Goal: Information Seeking & Learning: Check status

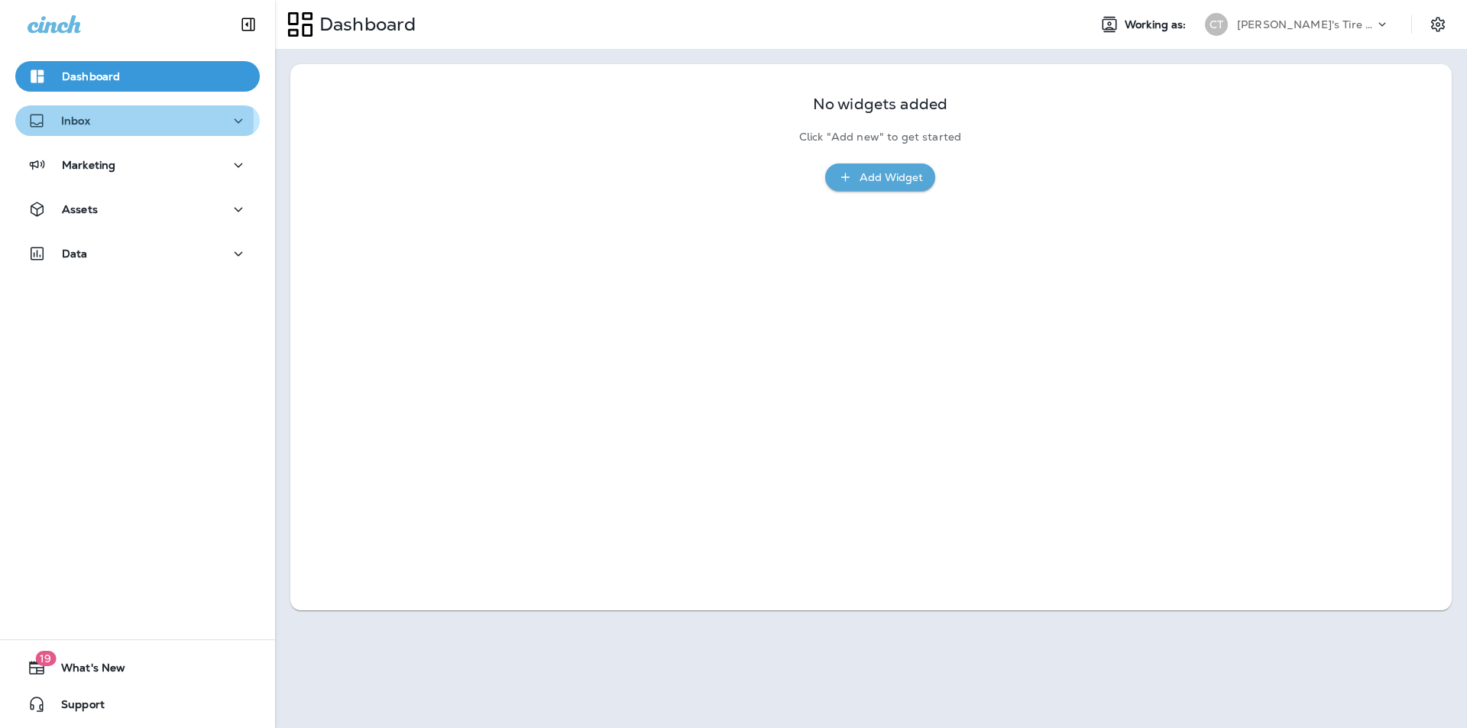
click at [107, 121] on div "Inbox" at bounding box center [138, 121] width 220 height 19
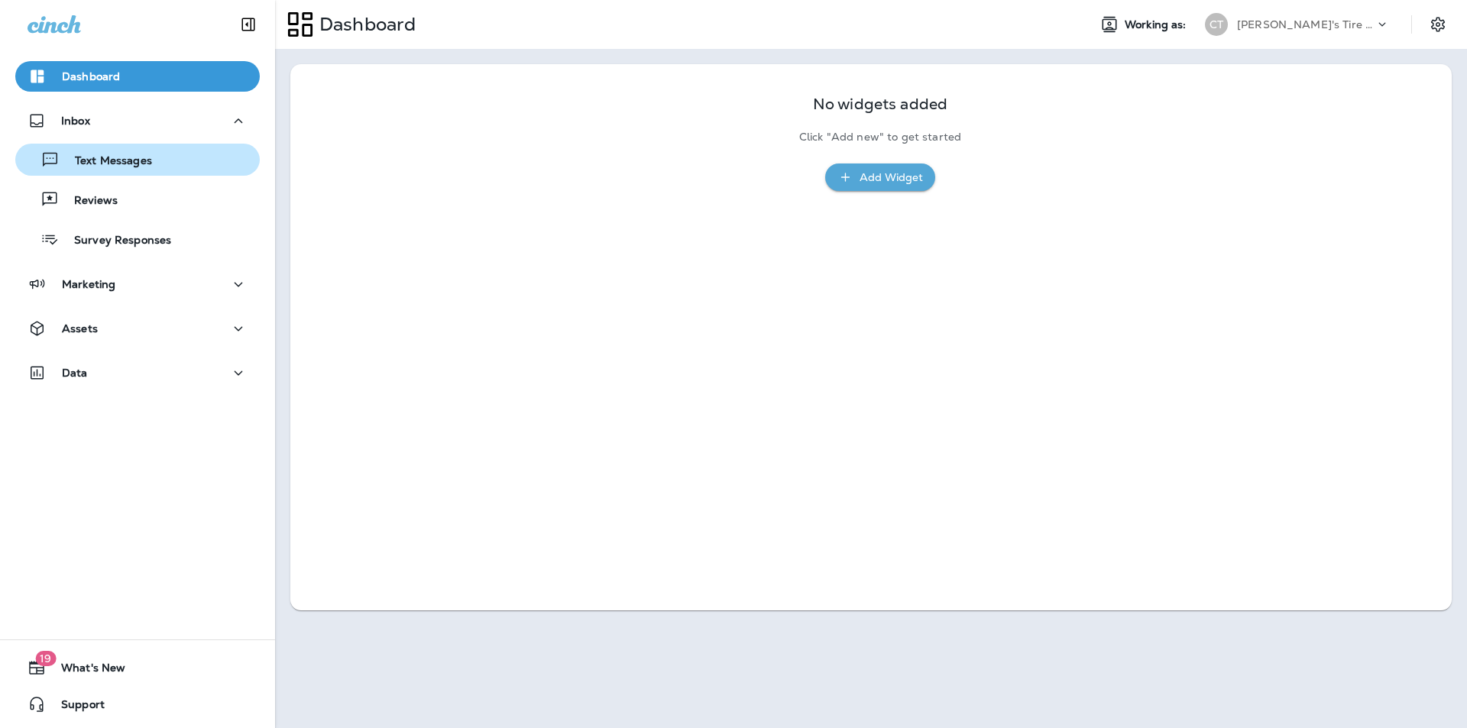
click at [111, 161] on p "Text Messages" at bounding box center [106, 161] width 92 height 15
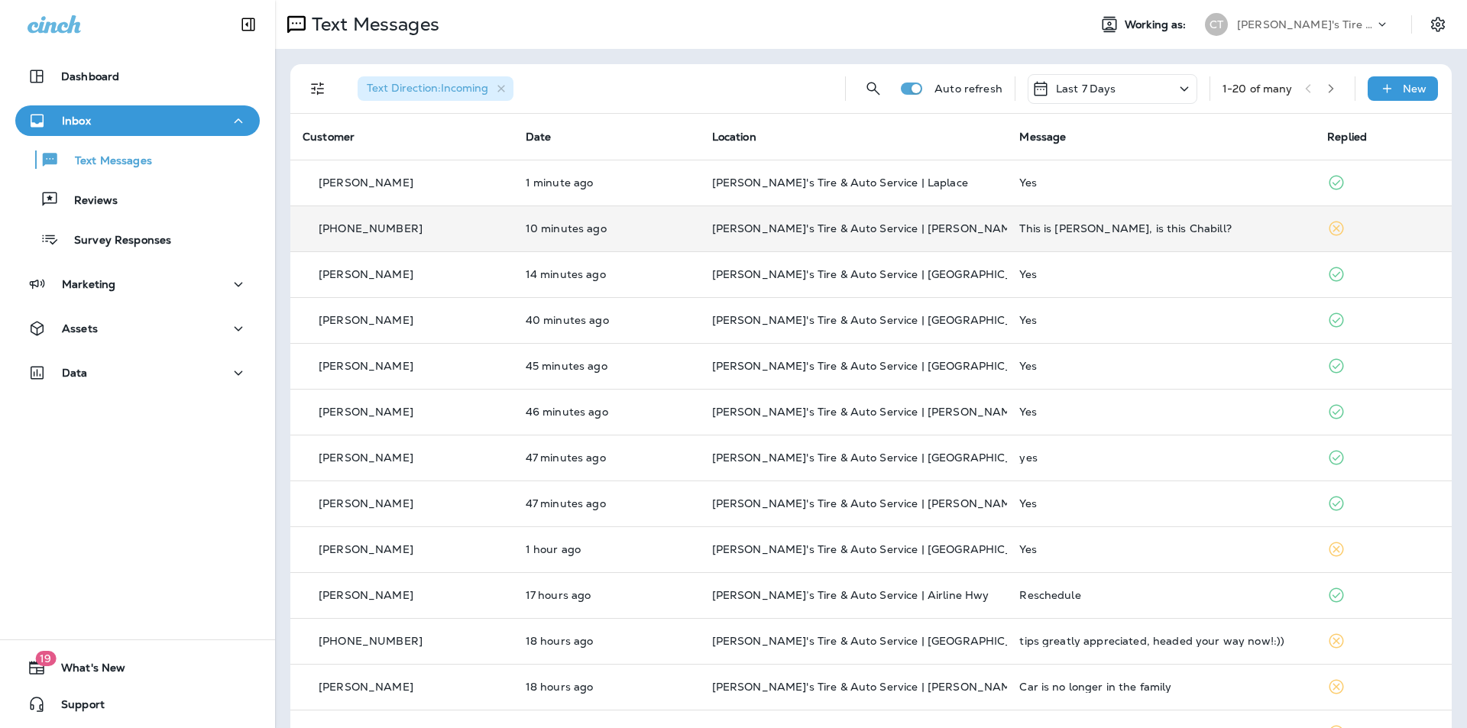
click at [1226, 228] on div "This is [PERSON_NAME], is this Chabill?" at bounding box center [1160, 228] width 283 height 12
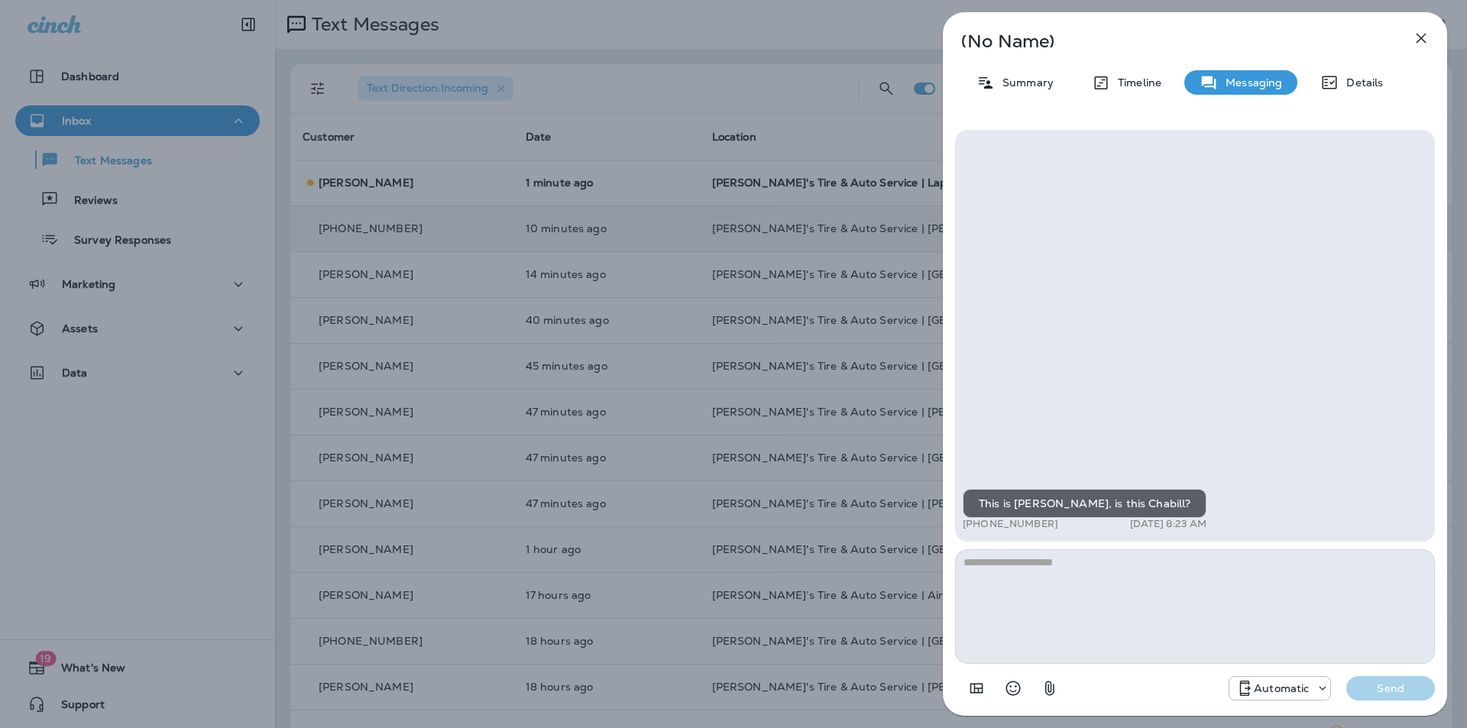
click at [1425, 39] on icon "button" at bounding box center [1421, 38] width 18 height 18
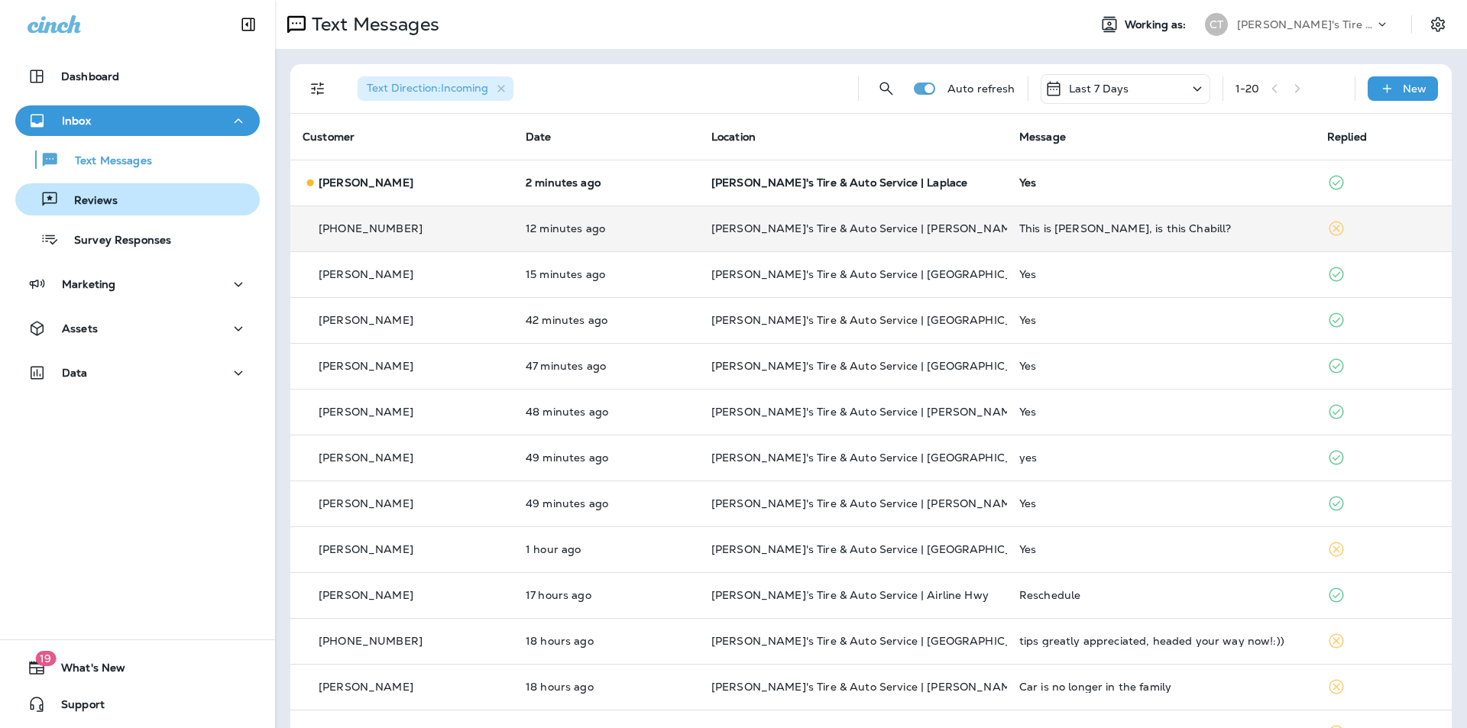
click at [111, 194] on p "Reviews" at bounding box center [88, 201] width 59 height 15
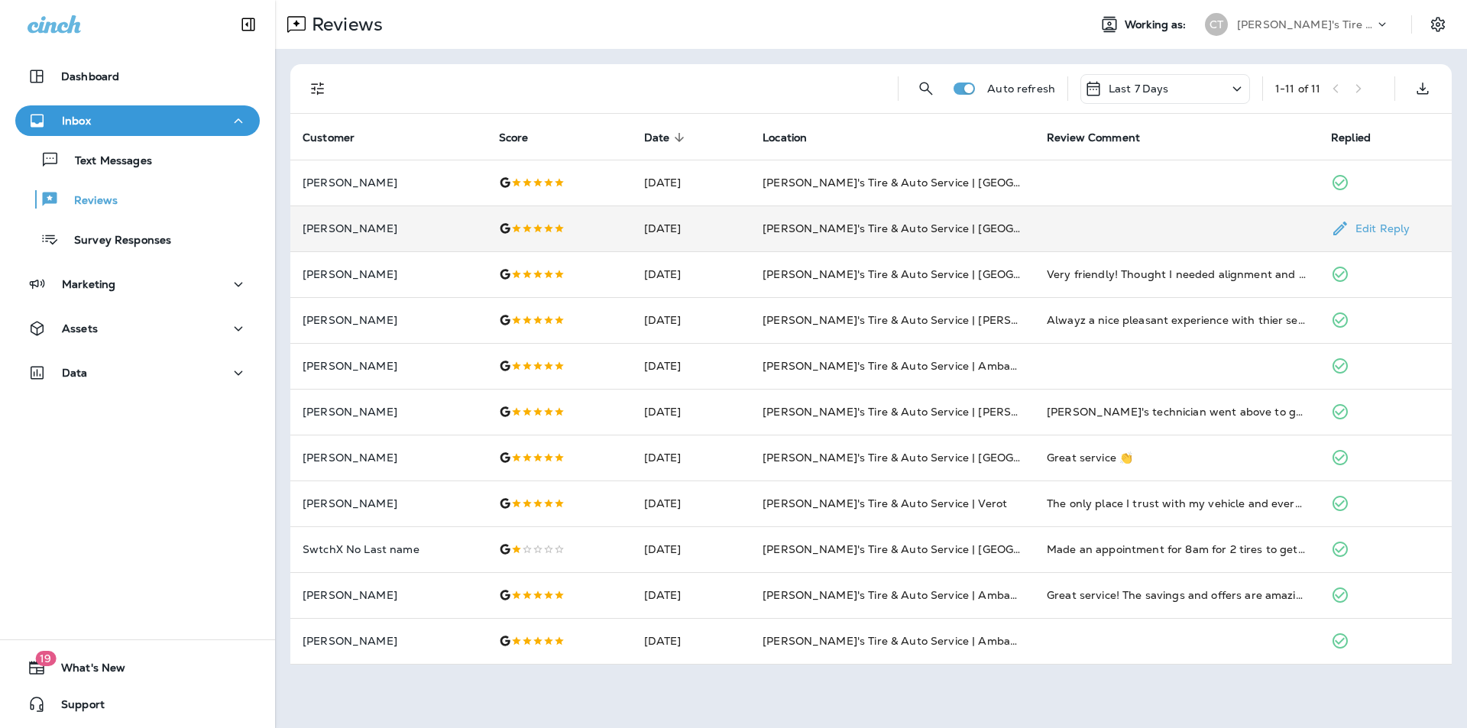
click at [1162, 228] on td at bounding box center [1176, 228] width 284 height 46
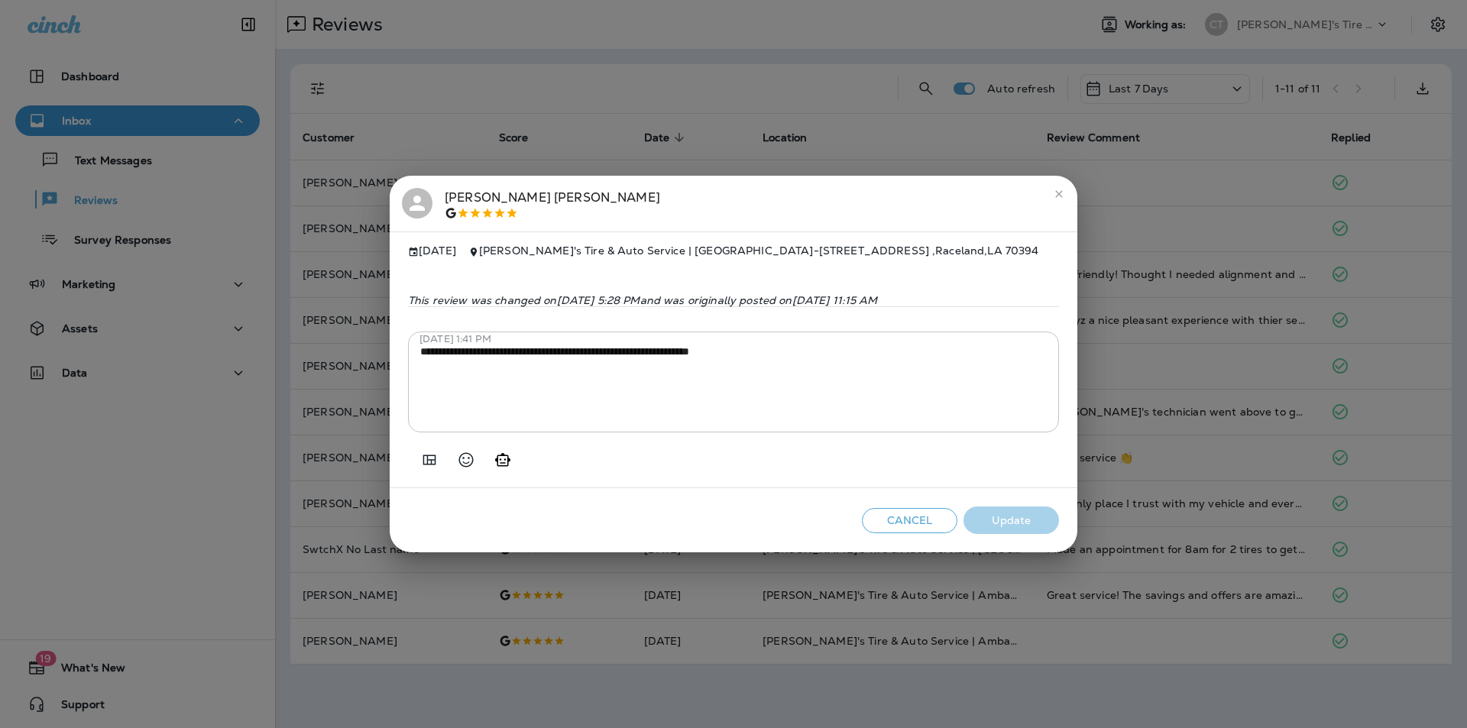
click at [1060, 190] on icon "close" at bounding box center [1058, 193] width 7 height 7
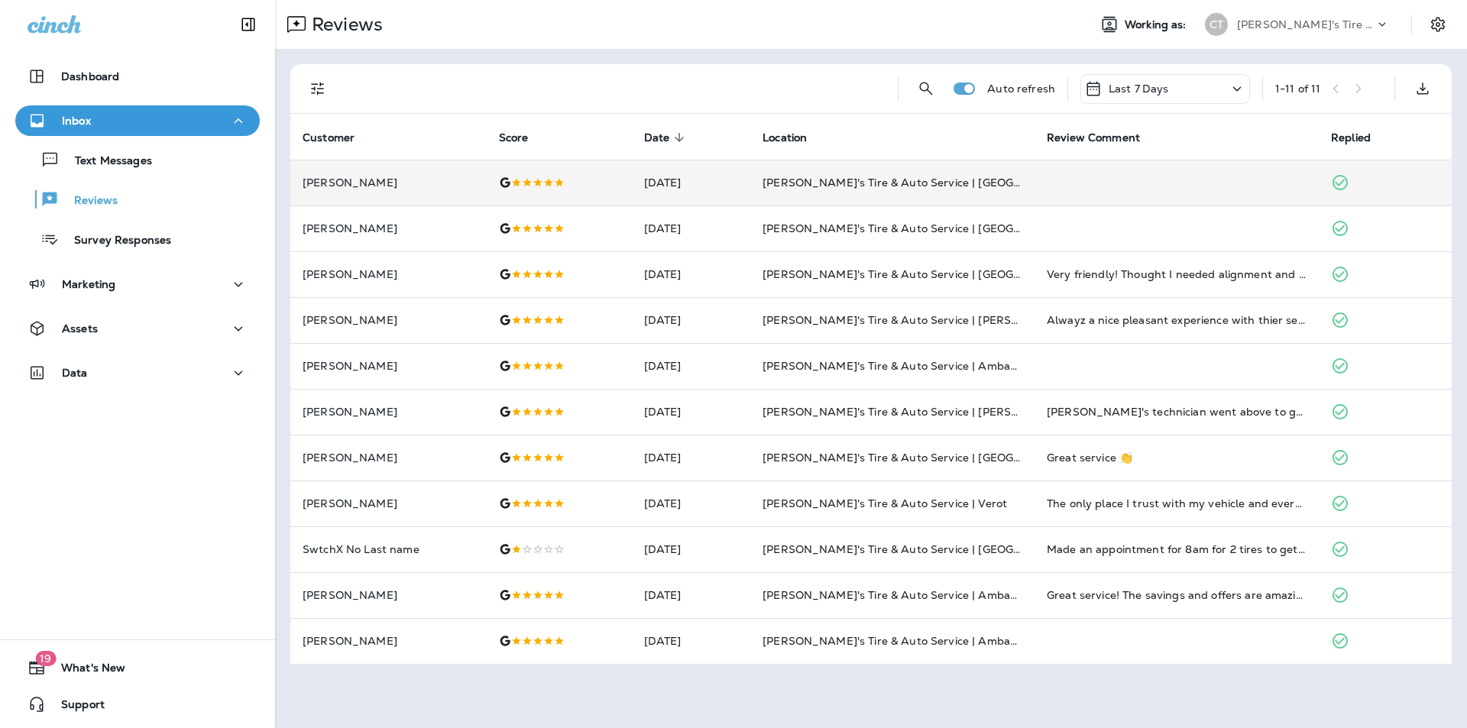
click at [1247, 180] on td at bounding box center [1176, 183] width 284 height 46
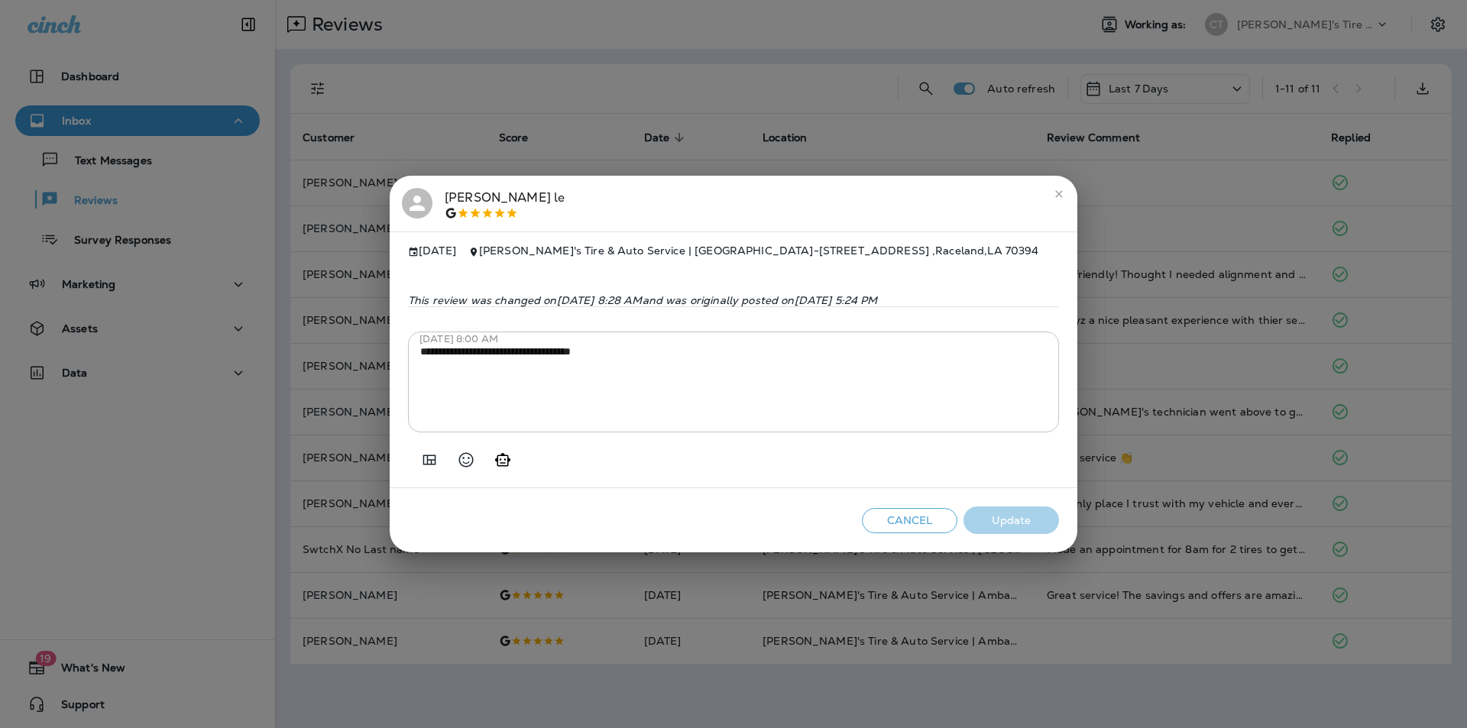
click at [1058, 188] on icon "close" at bounding box center [1059, 194] width 12 height 12
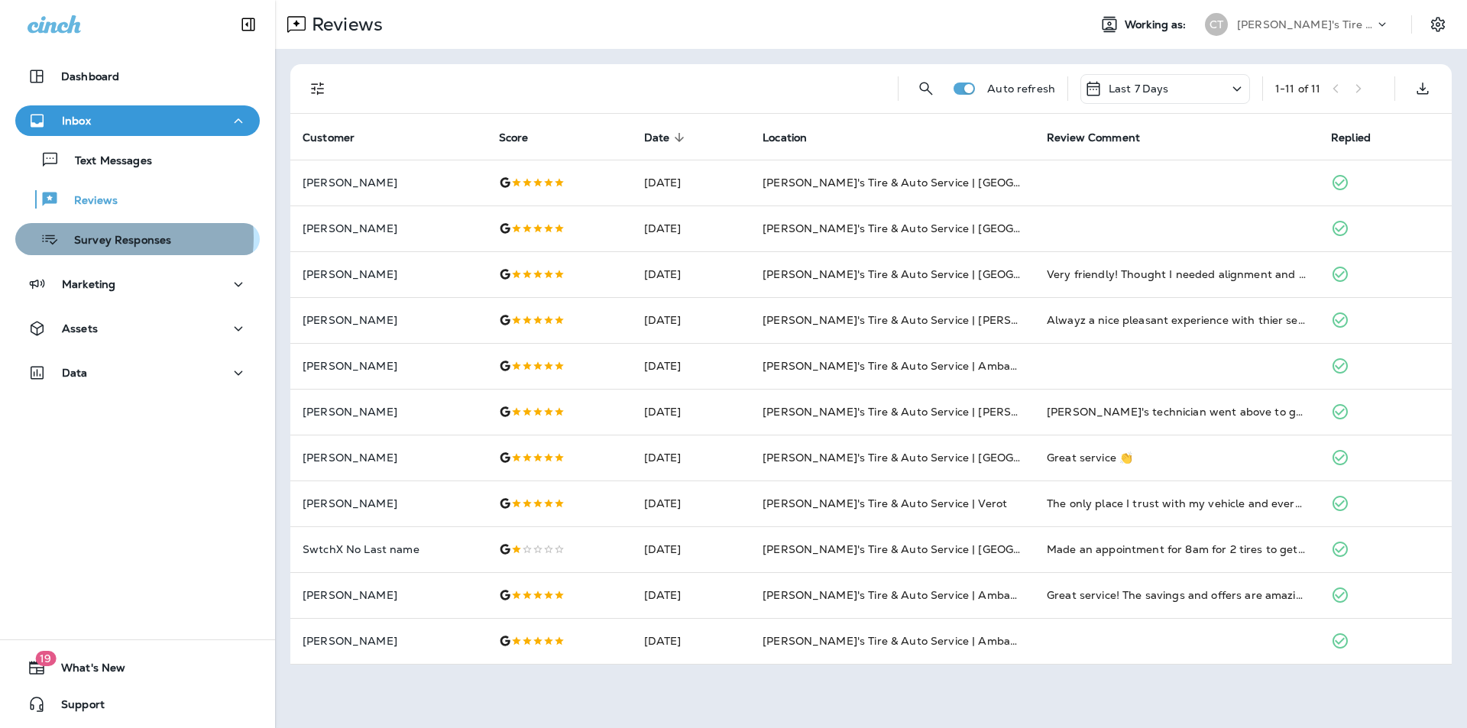
drag, startPoint x: 104, startPoint y: 238, endPoint x: 125, endPoint y: 238, distance: 20.6
click at [103, 238] on p "Survey Responses" at bounding box center [115, 241] width 112 height 15
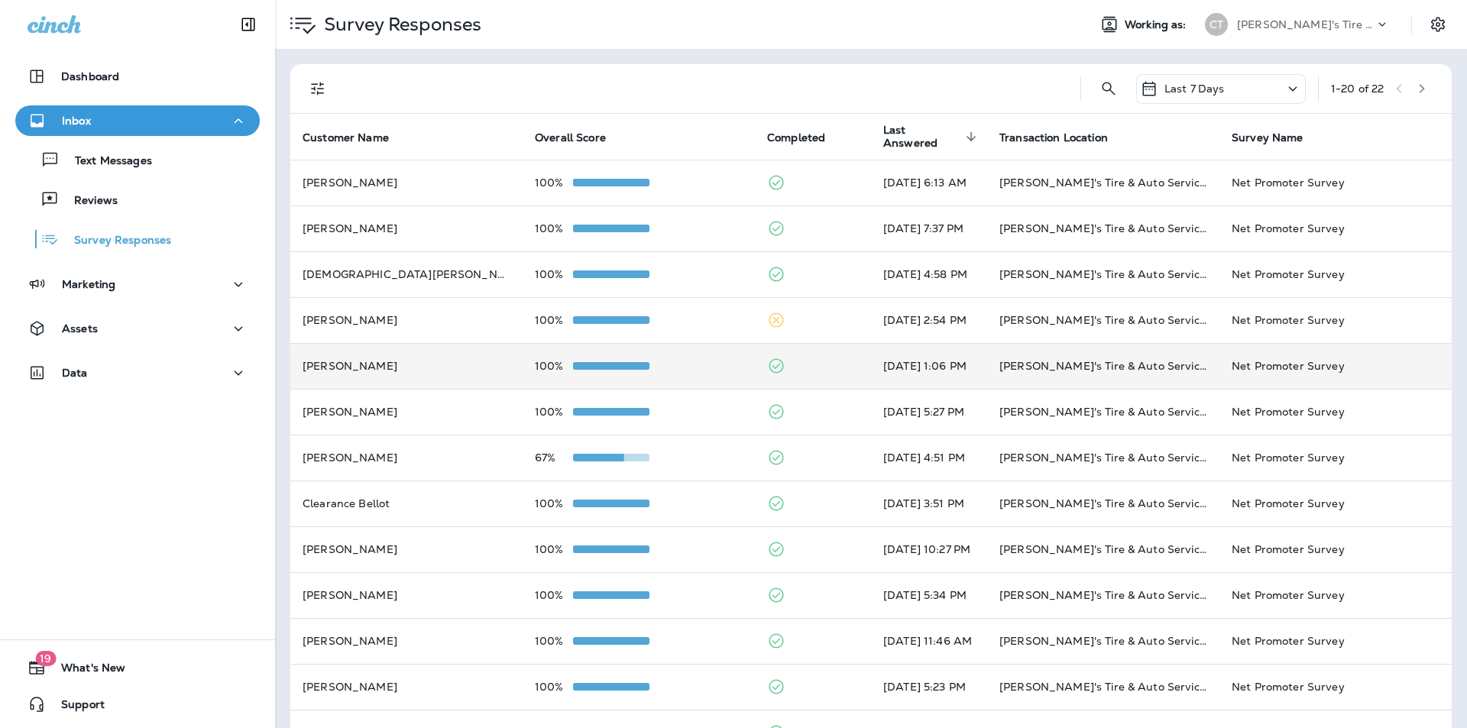
click at [810, 367] on td at bounding box center [813, 366] width 116 height 46
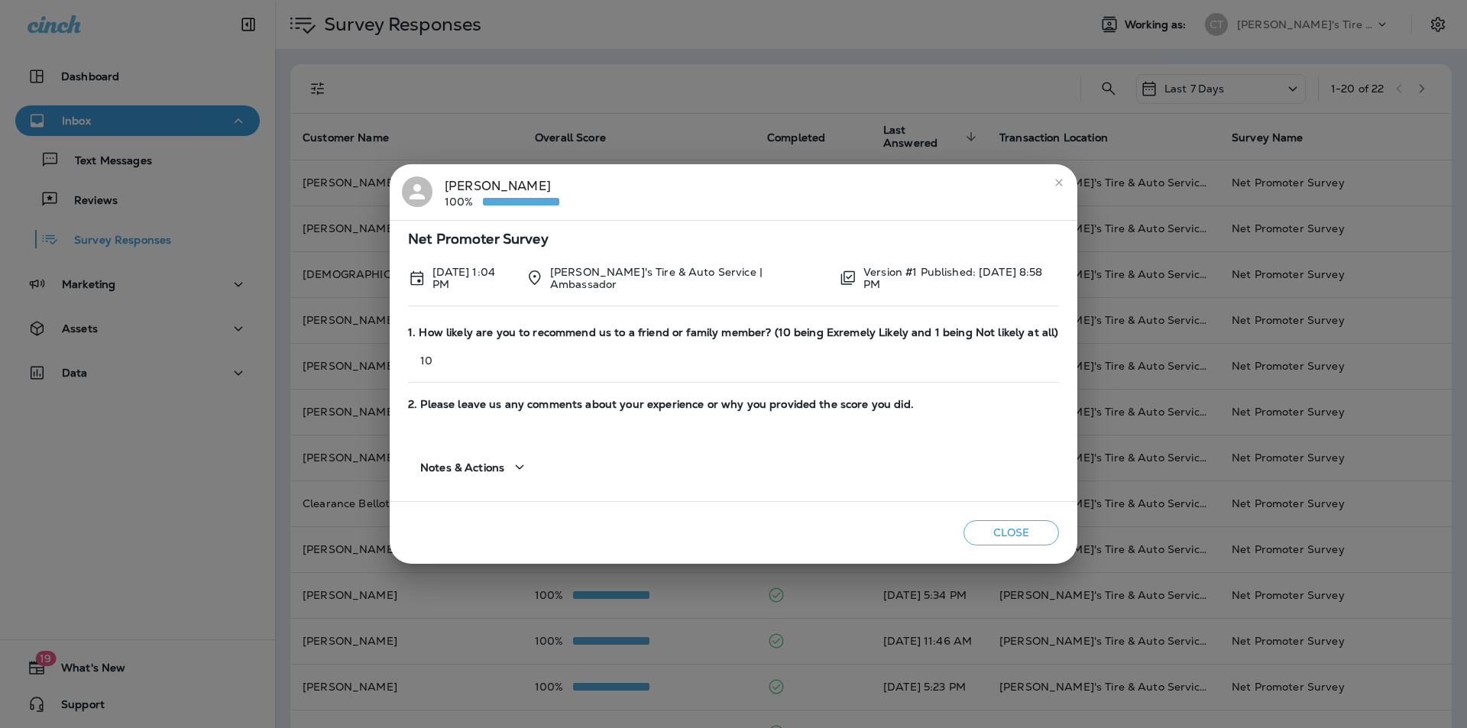
click at [1057, 181] on icon "close" at bounding box center [1058, 182] width 7 height 7
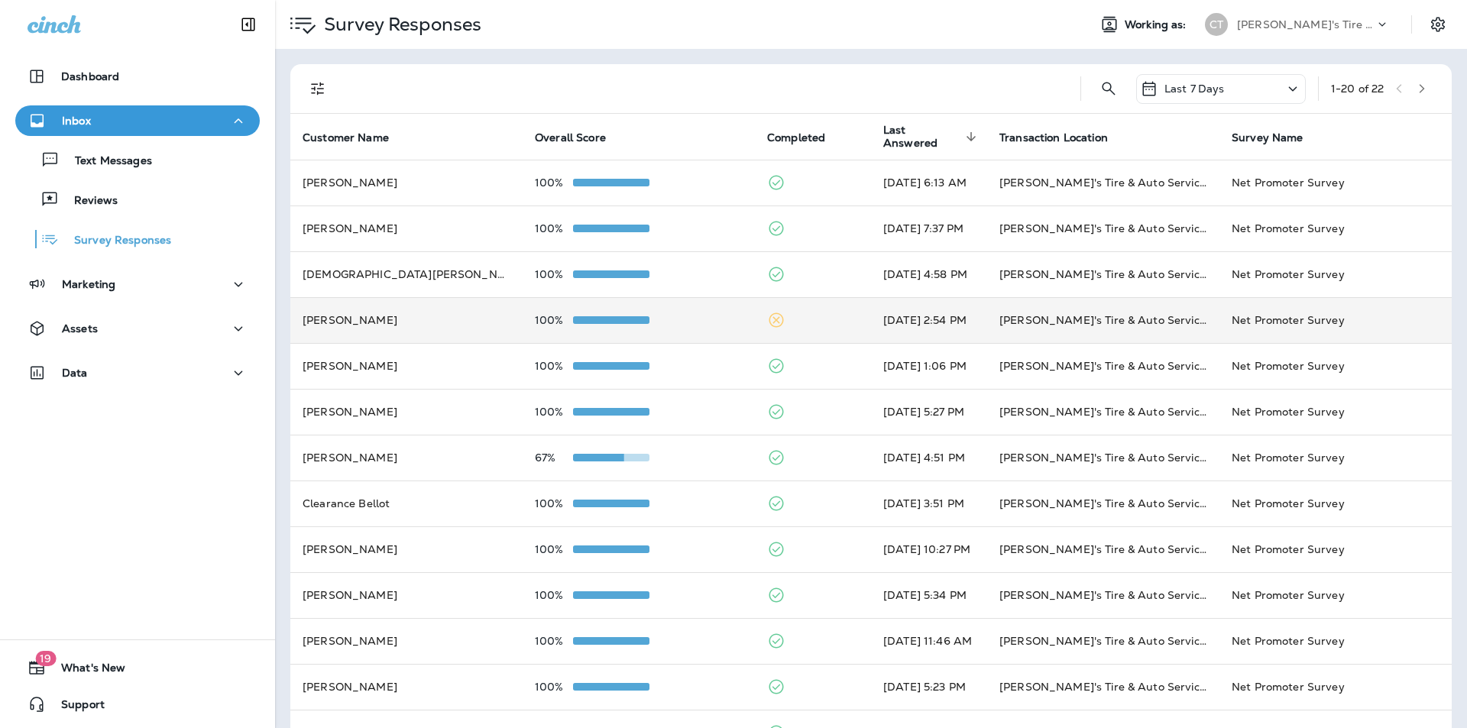
click at [799, 312] on td at bounding box center [813, 320] width 116 height 46
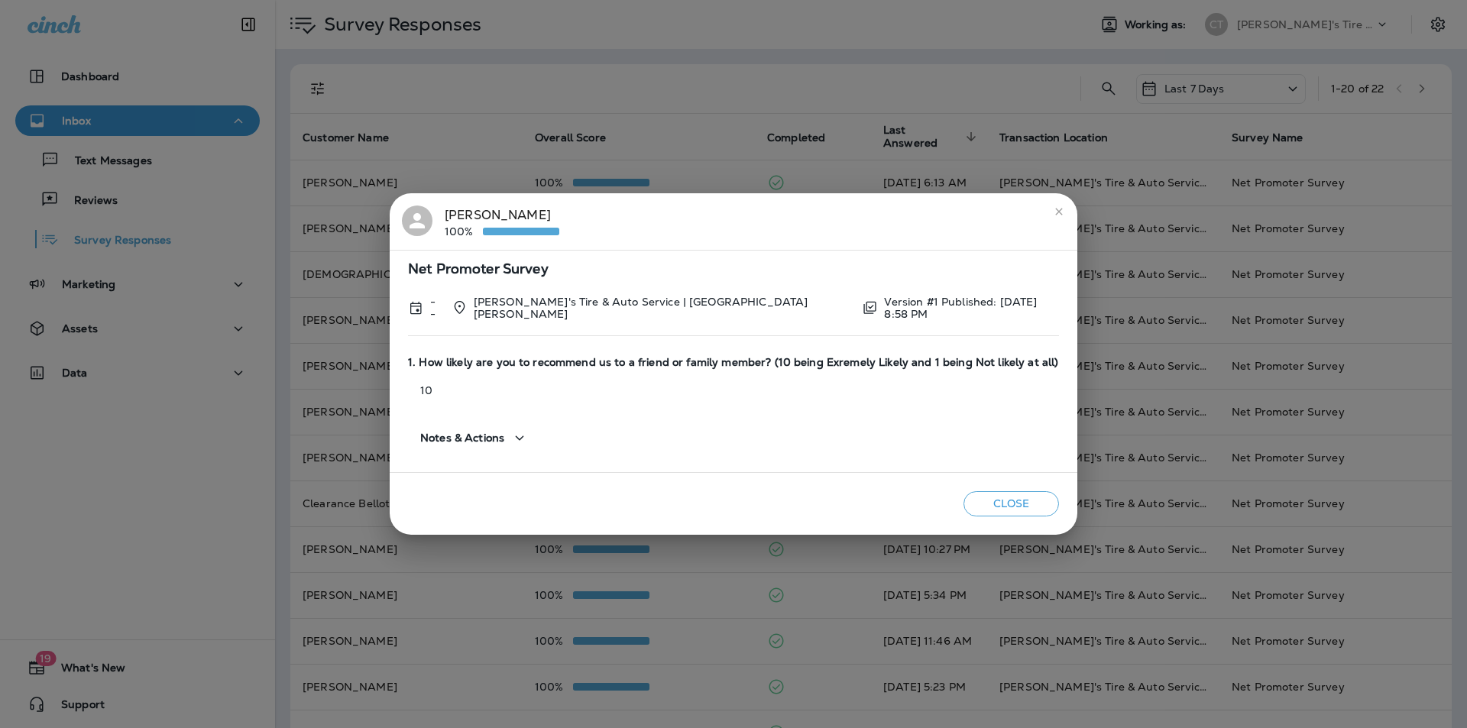
click at [1053, 209] on icon "close" at bounding box center [1059, 211] width 12 height 12
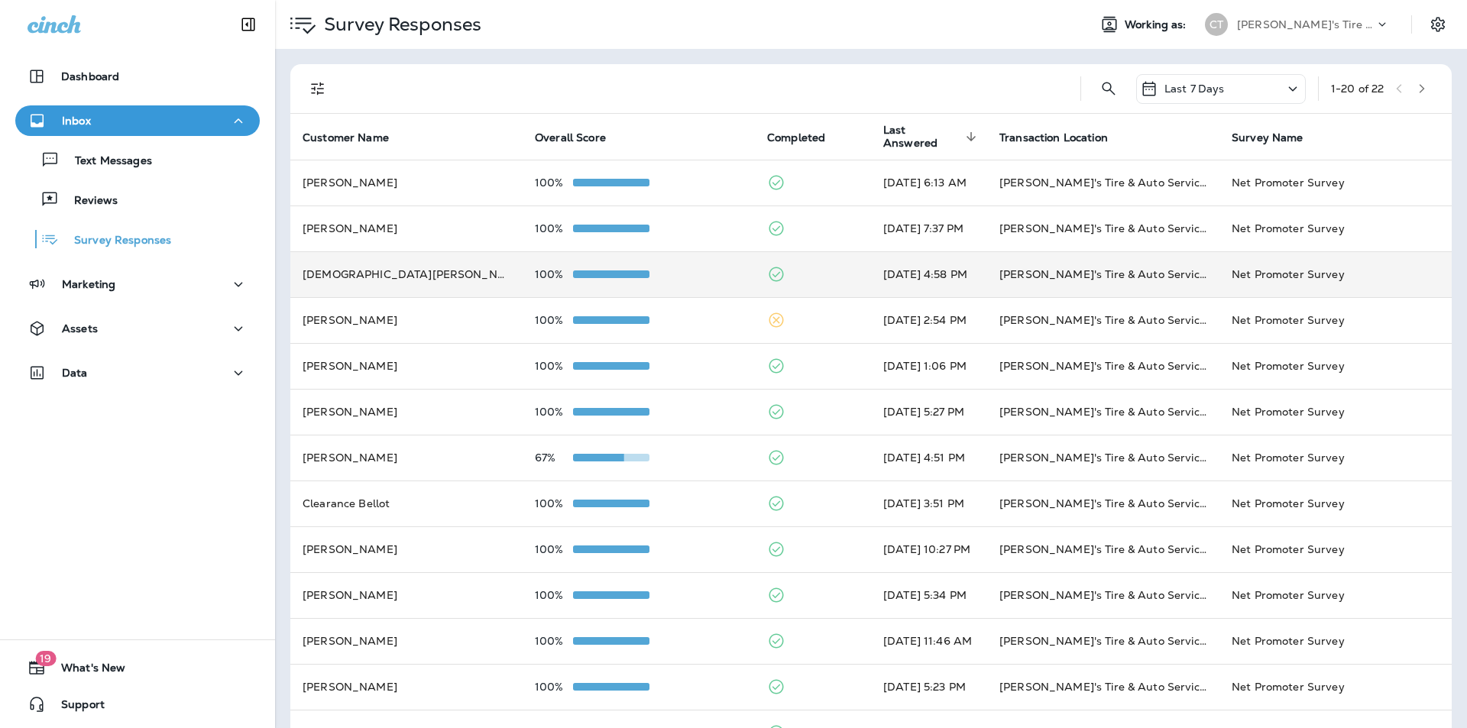
click at [790, 273] on td at bounding box center [813, 274] width 116 height 46
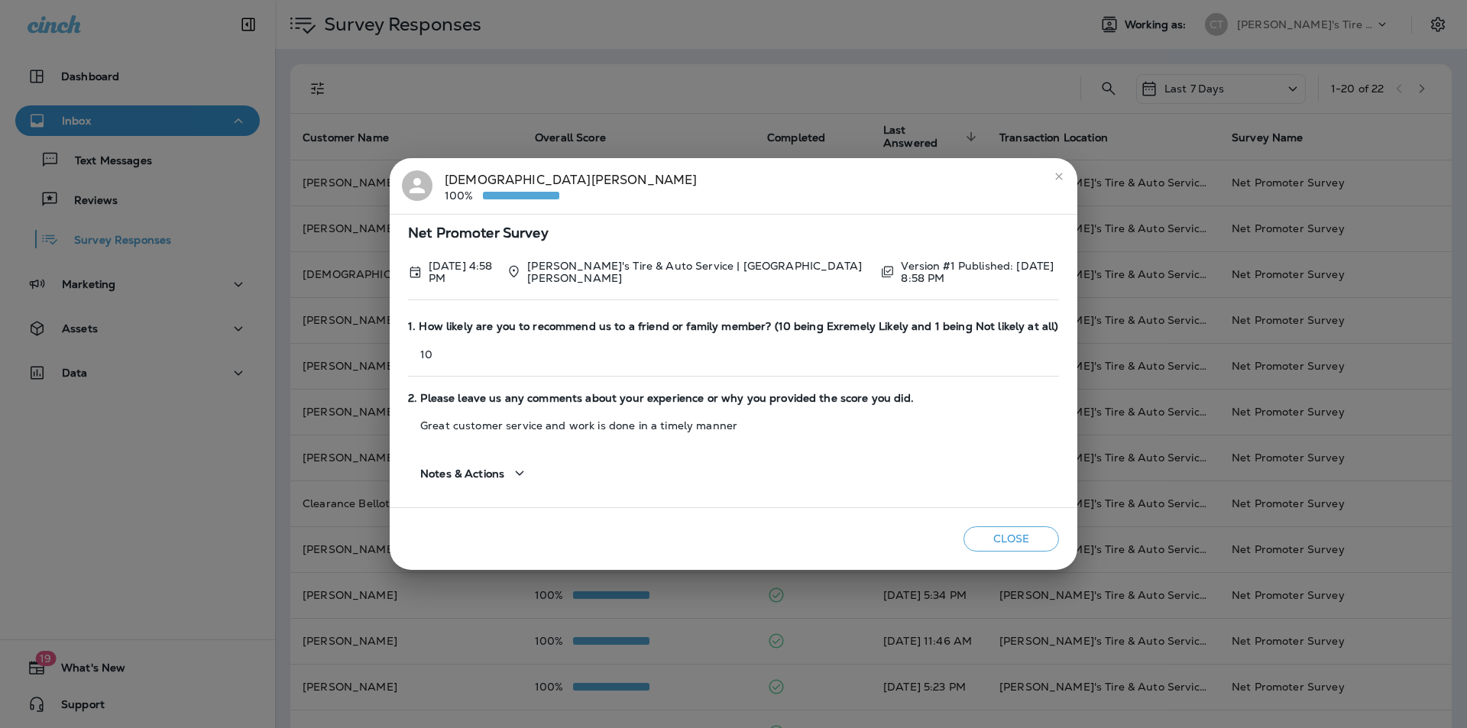
click at [1054, 178] on icon "close" at bounding box center [1059, 176] width 12 height 12
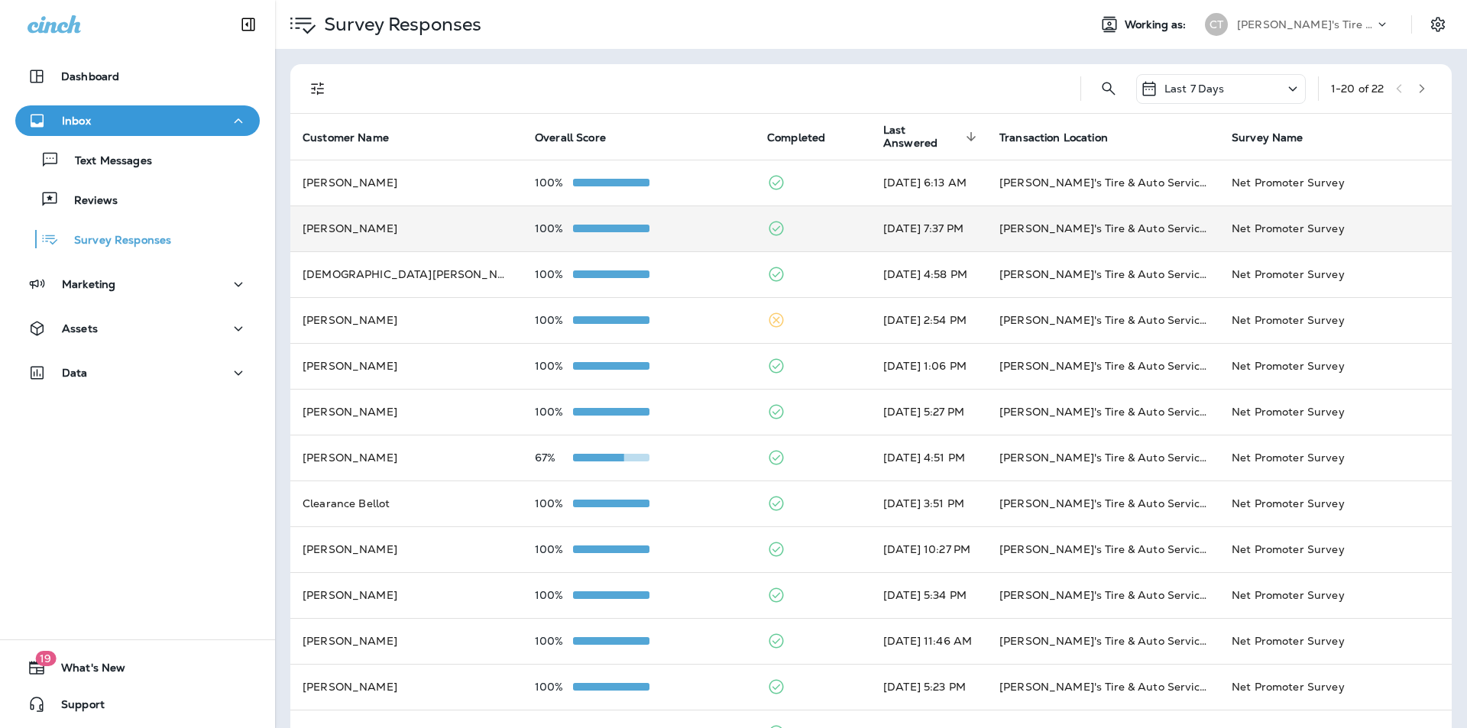
click at [807, 227] on td at bounding box center [813, 228] width 116 height 46
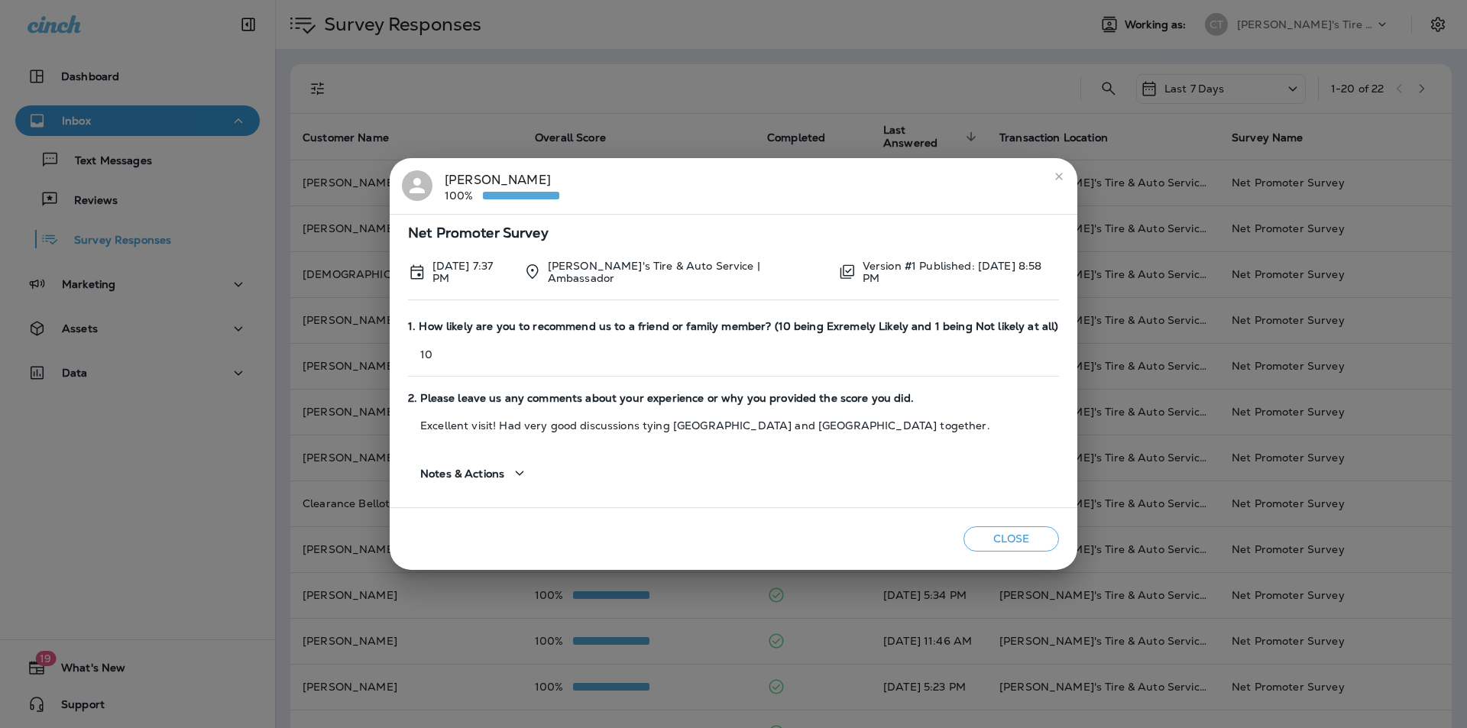
click at [1057, 175] on icon "close" at bounding box center [1058, 176] width 7 height 7
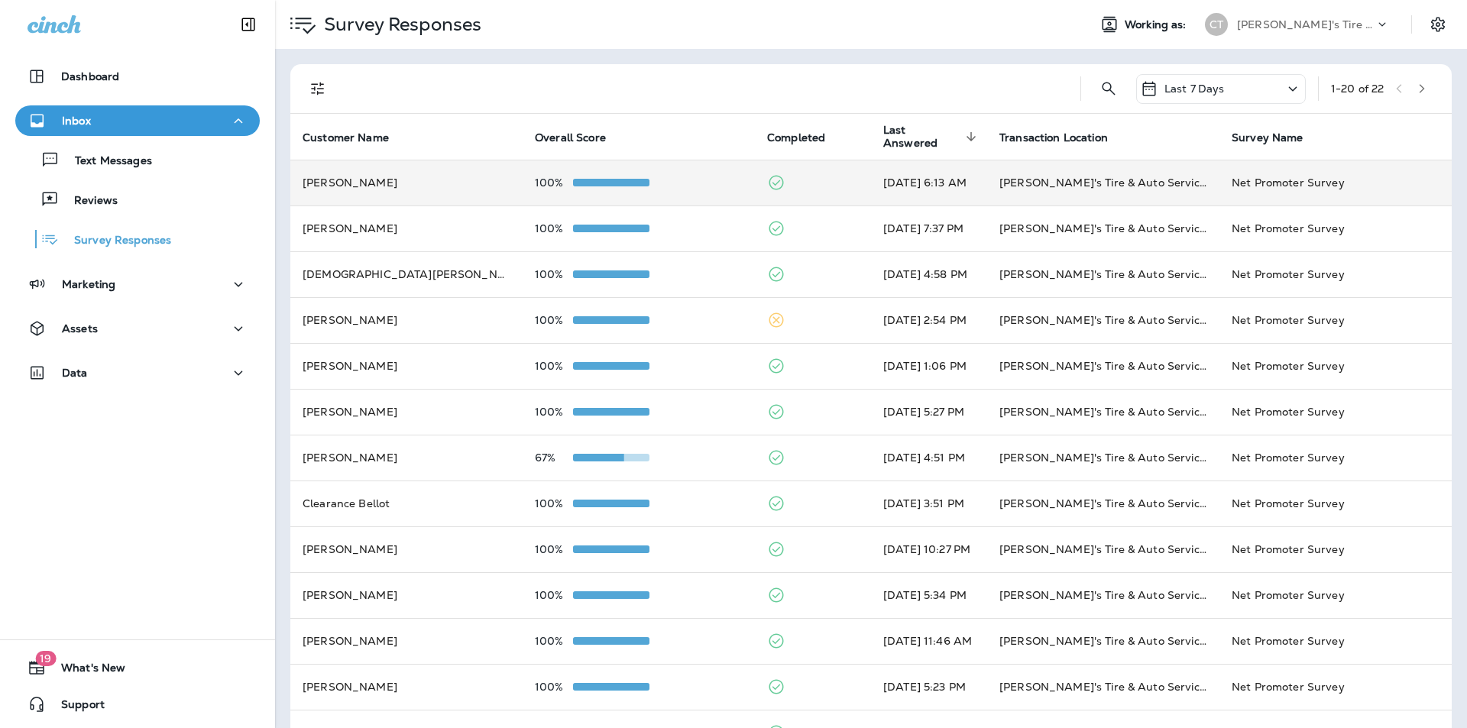
click at [683, 176] on div "100%" at bounding box center [639, 182] width 208 height 12
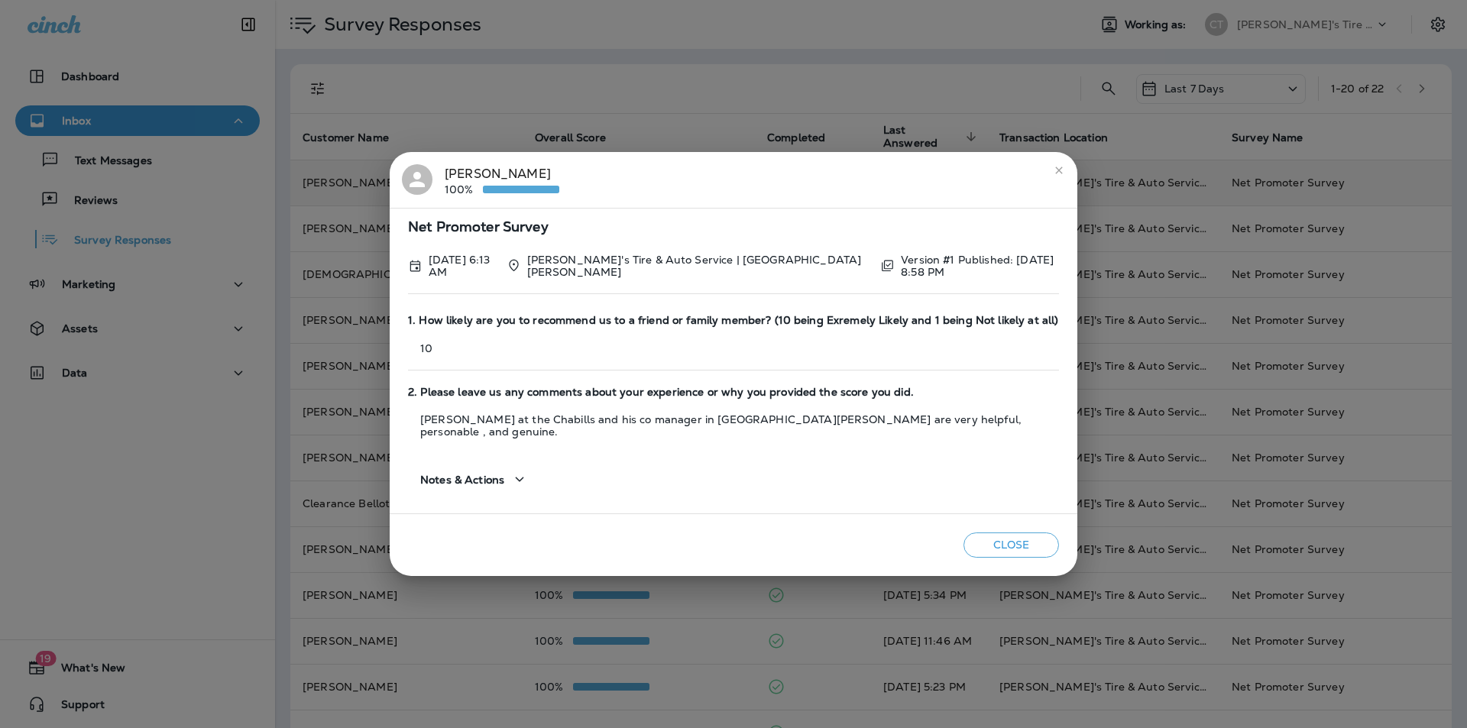
click at [1056, 176] on icon "close" at bounding box center [1059, 170] width 12 height 12
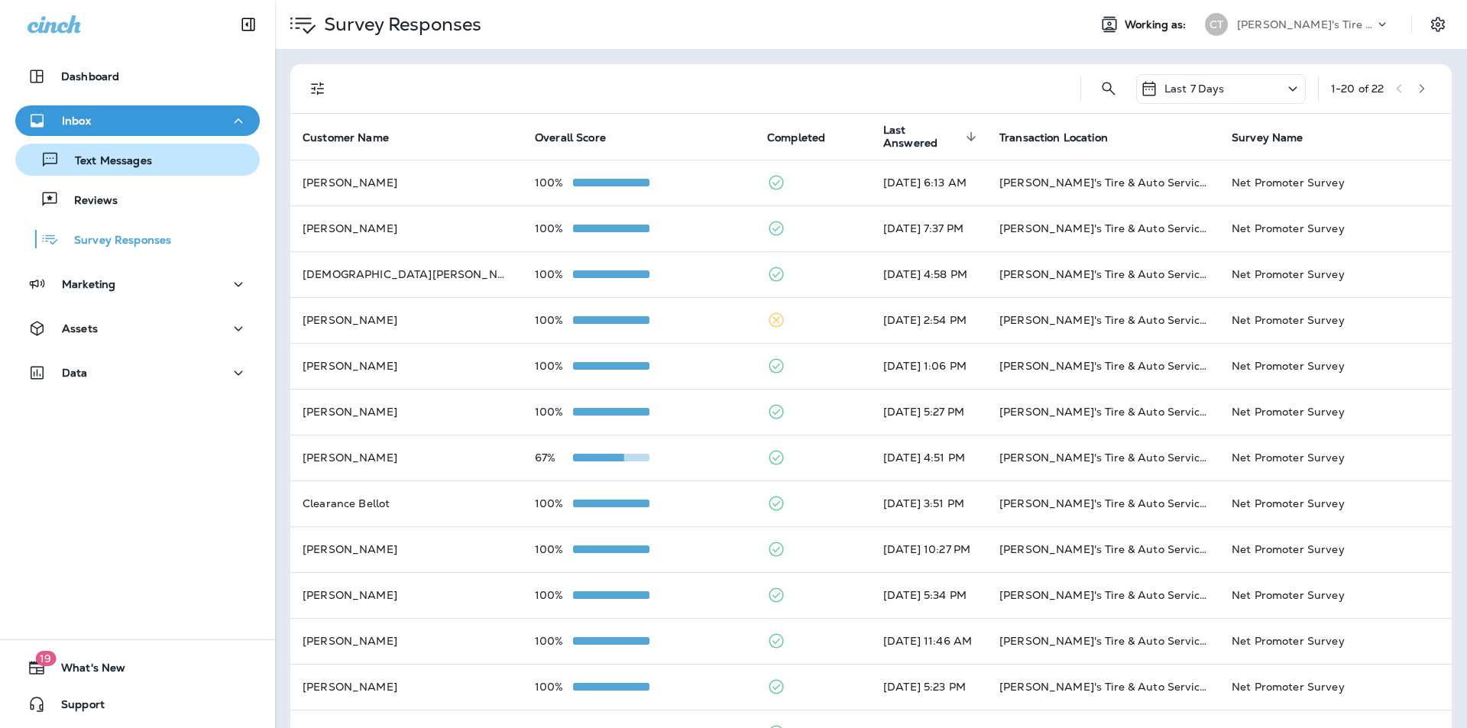
click at [158, 160] on div "Text Messages" at bounding box center [137, 159] width 232 height 23
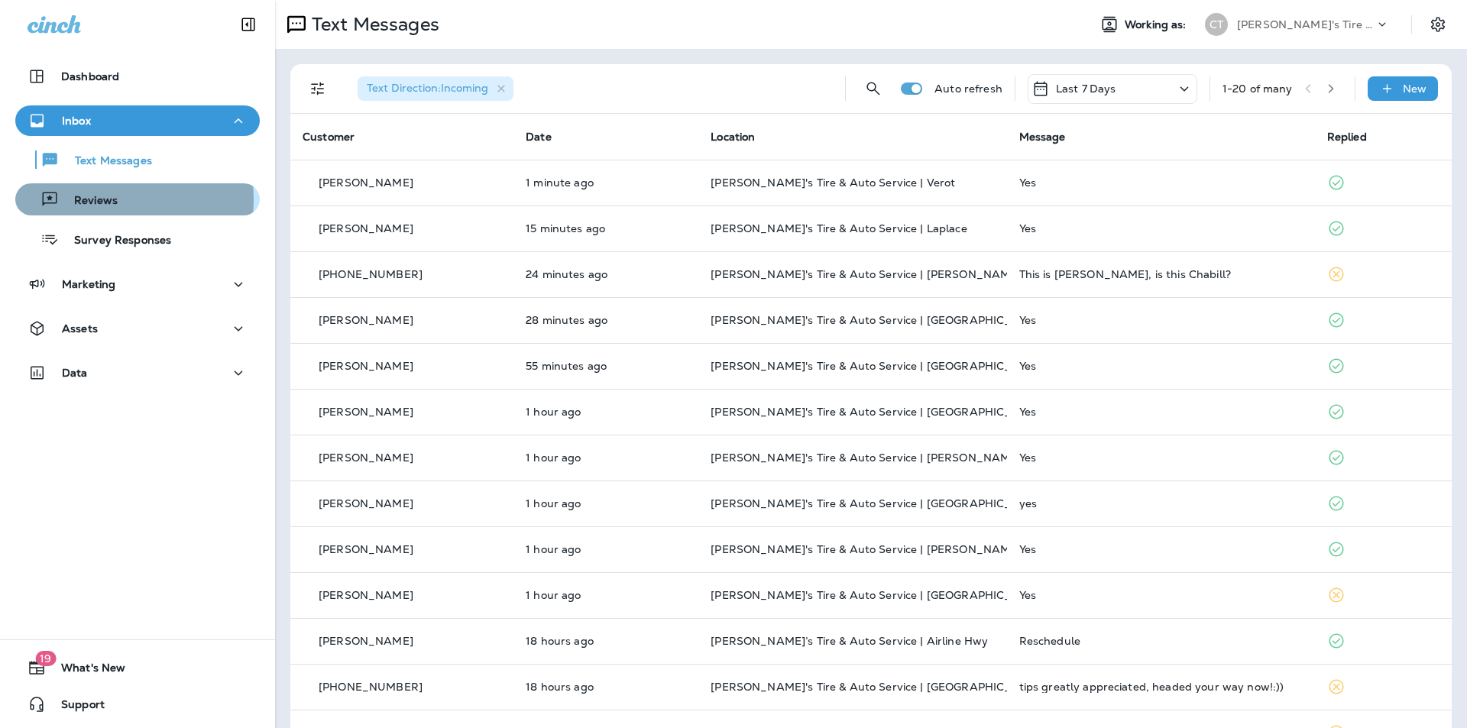
click at [97, 199] on p "Reviews" at bounding box center [88, 201] width 59 height 15
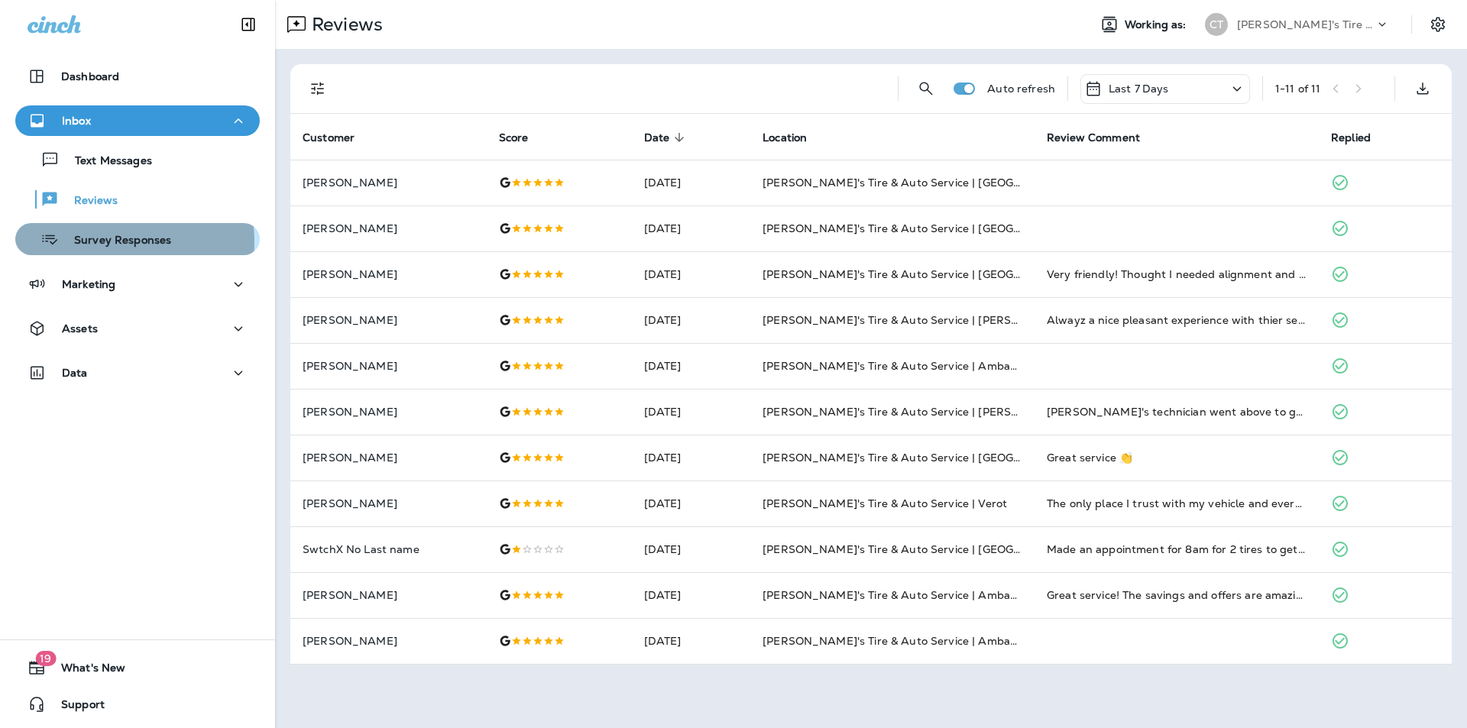
click at [108, 241] on p "Survey Responses" at bounding box center [115, 241] width 112 height 15
